Goal: Information Seeking & Learning: Learn about a topic

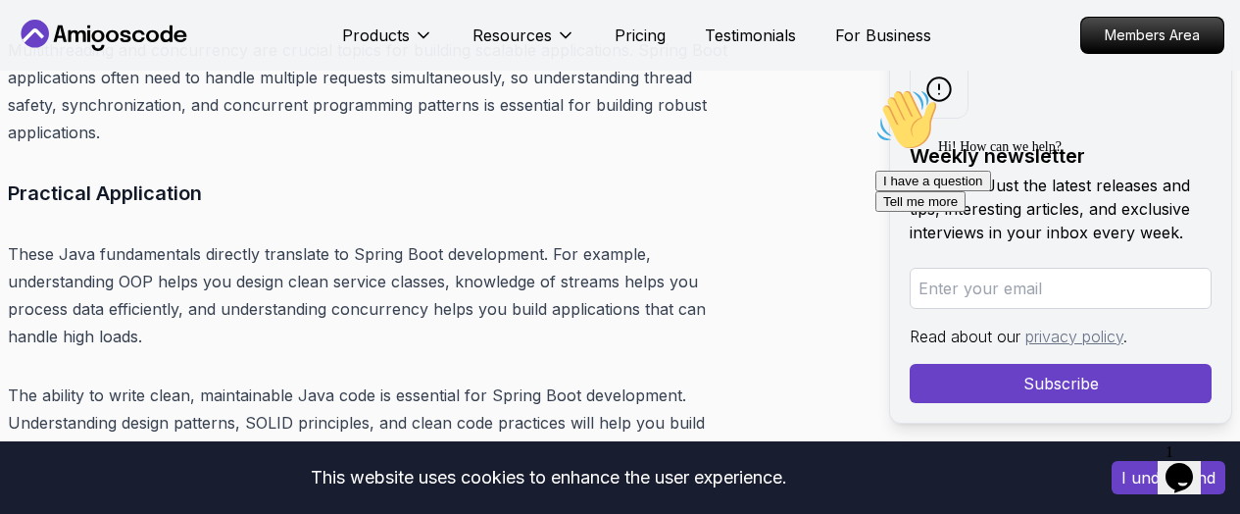
scroll to position [7818, 0]
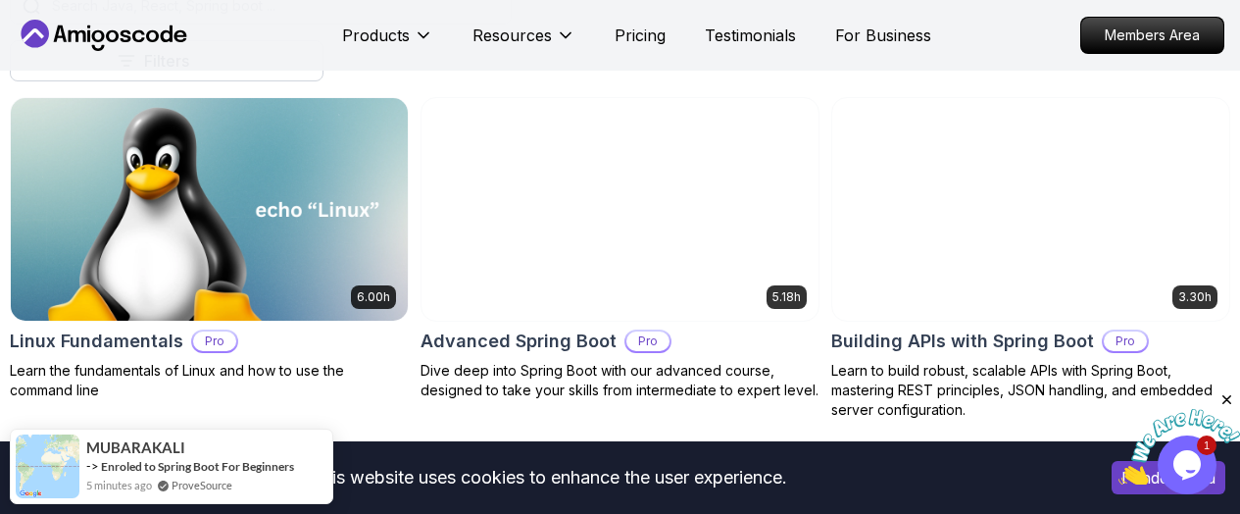
scroll to position [565, 0]
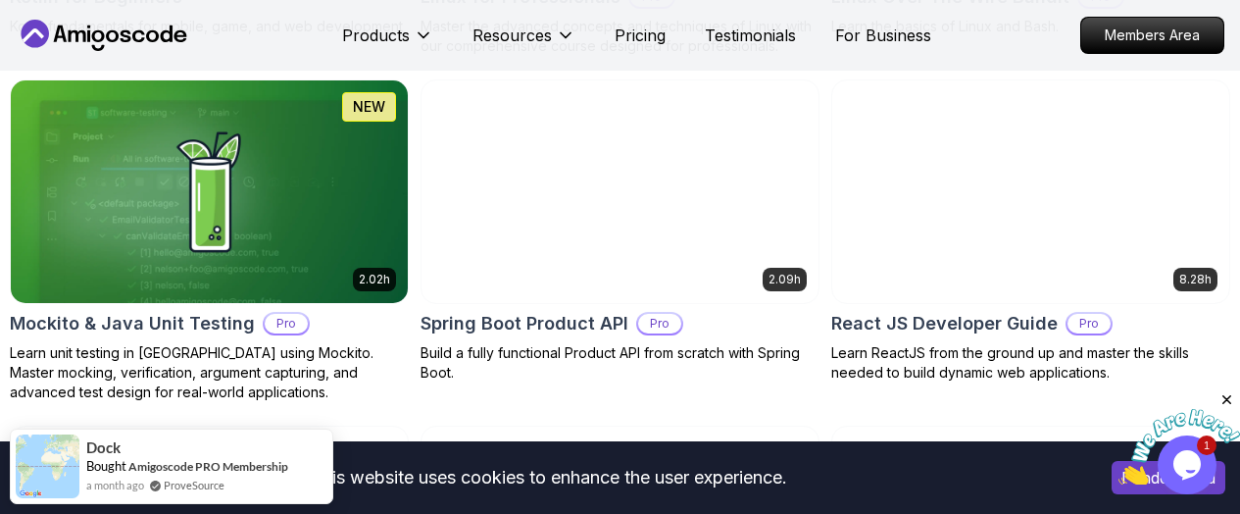
scroll to position [4698, 0]
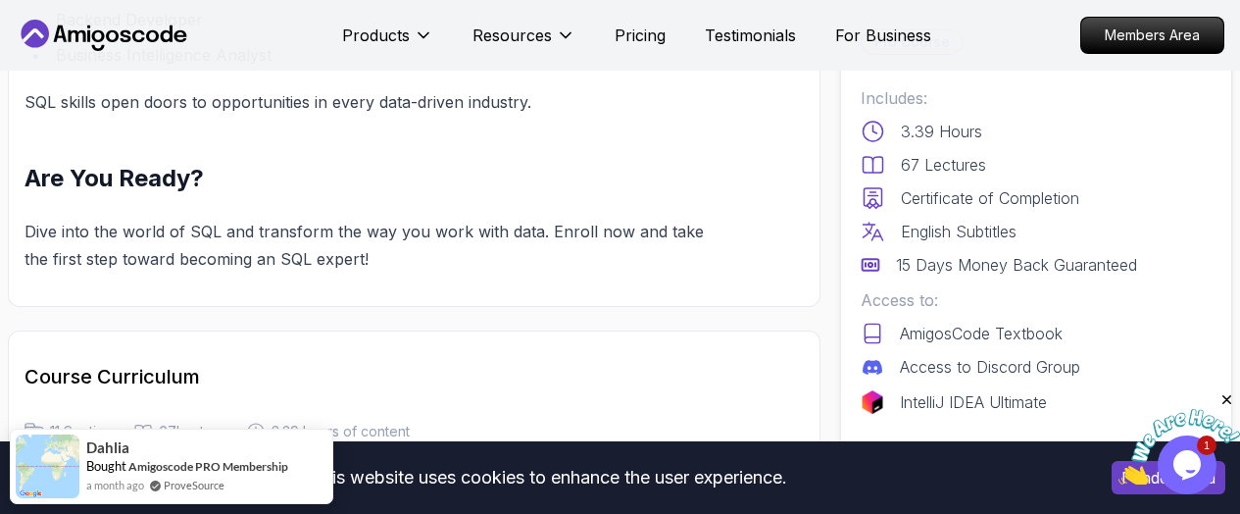
scroll to position [2377, 0]
